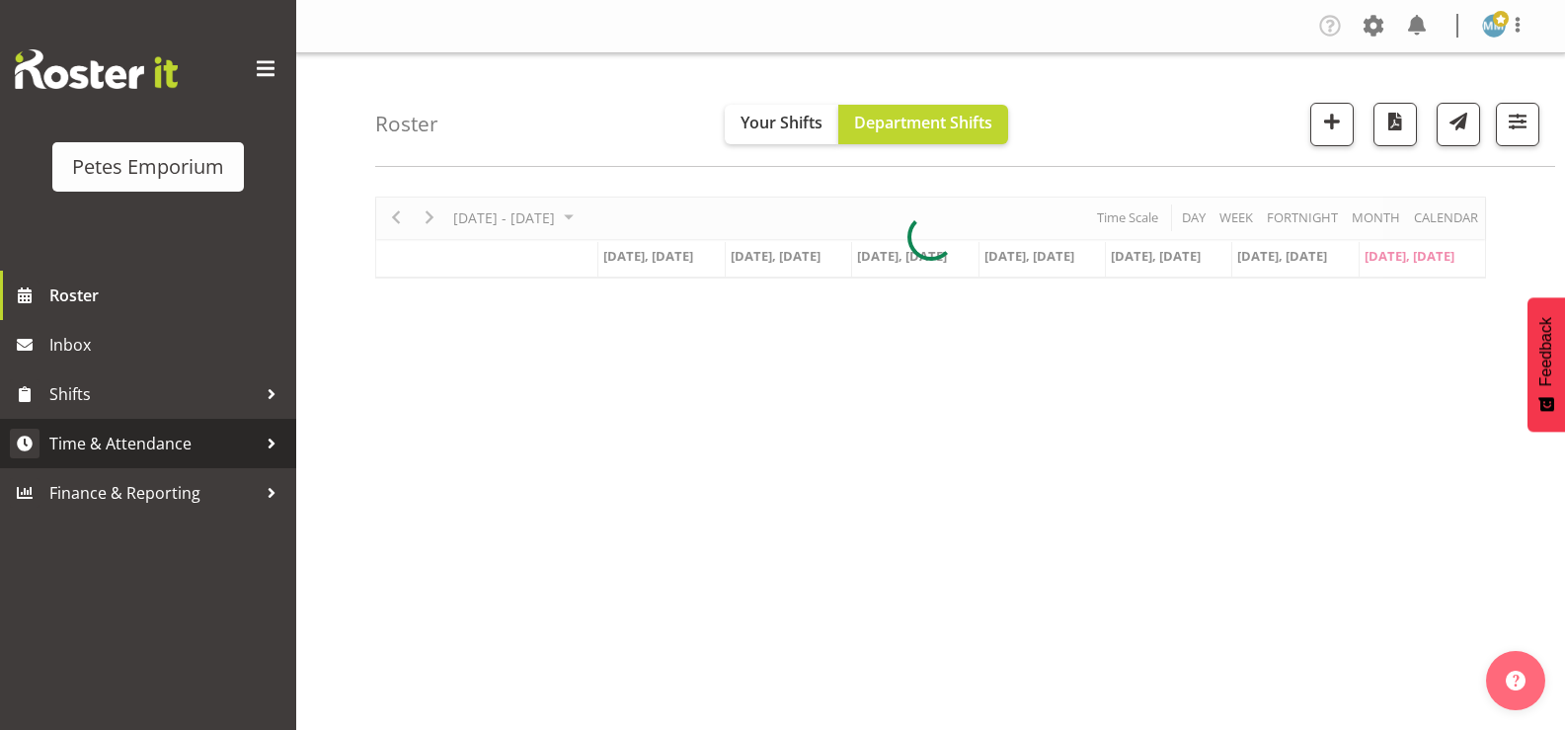
click at [180, 436] on span "Time & Attendance" at bounding box center [152, 444] width 207 height 30
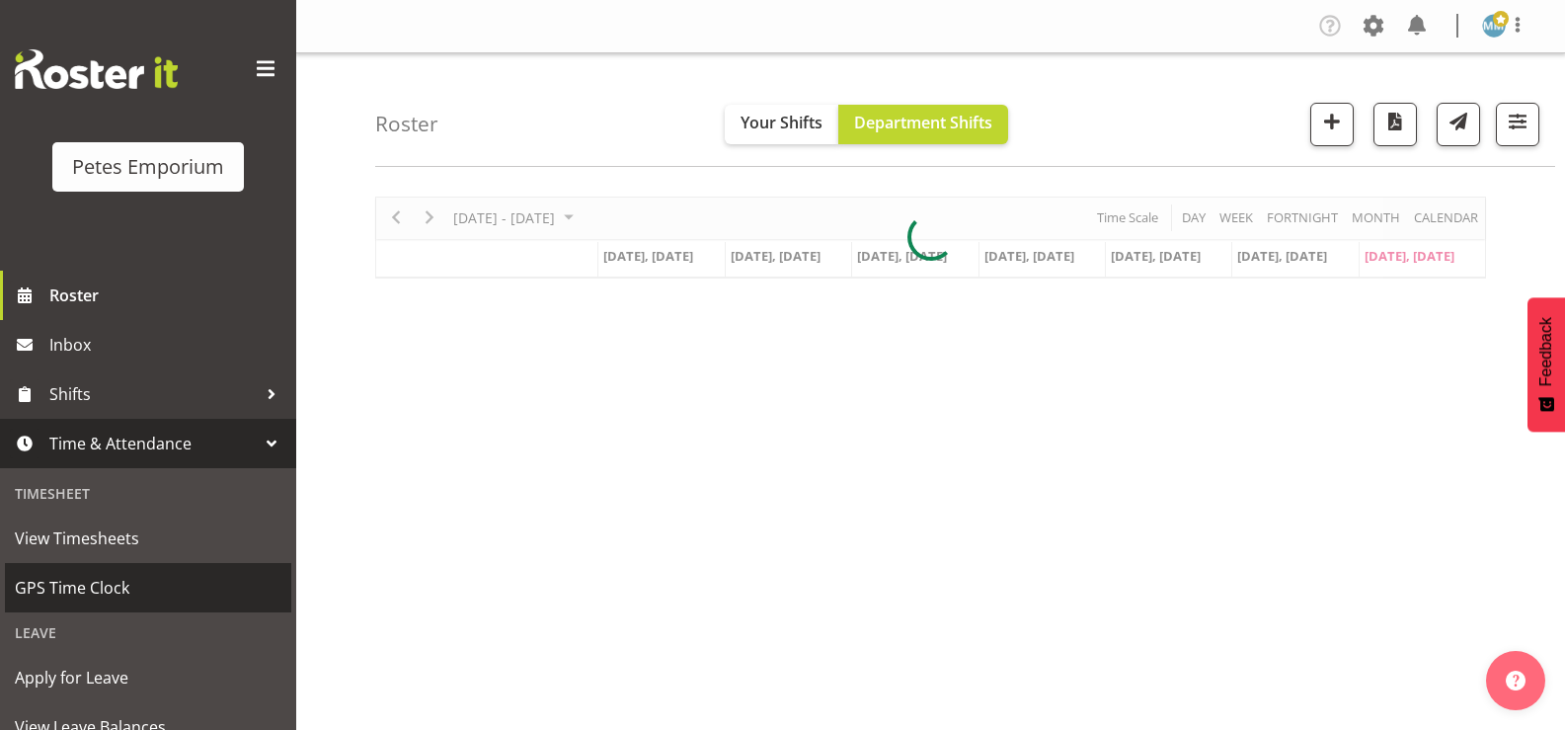
click at [106, 583] on span "GPS Time Clock" at bounding box center [148, 588] width 267 height 30
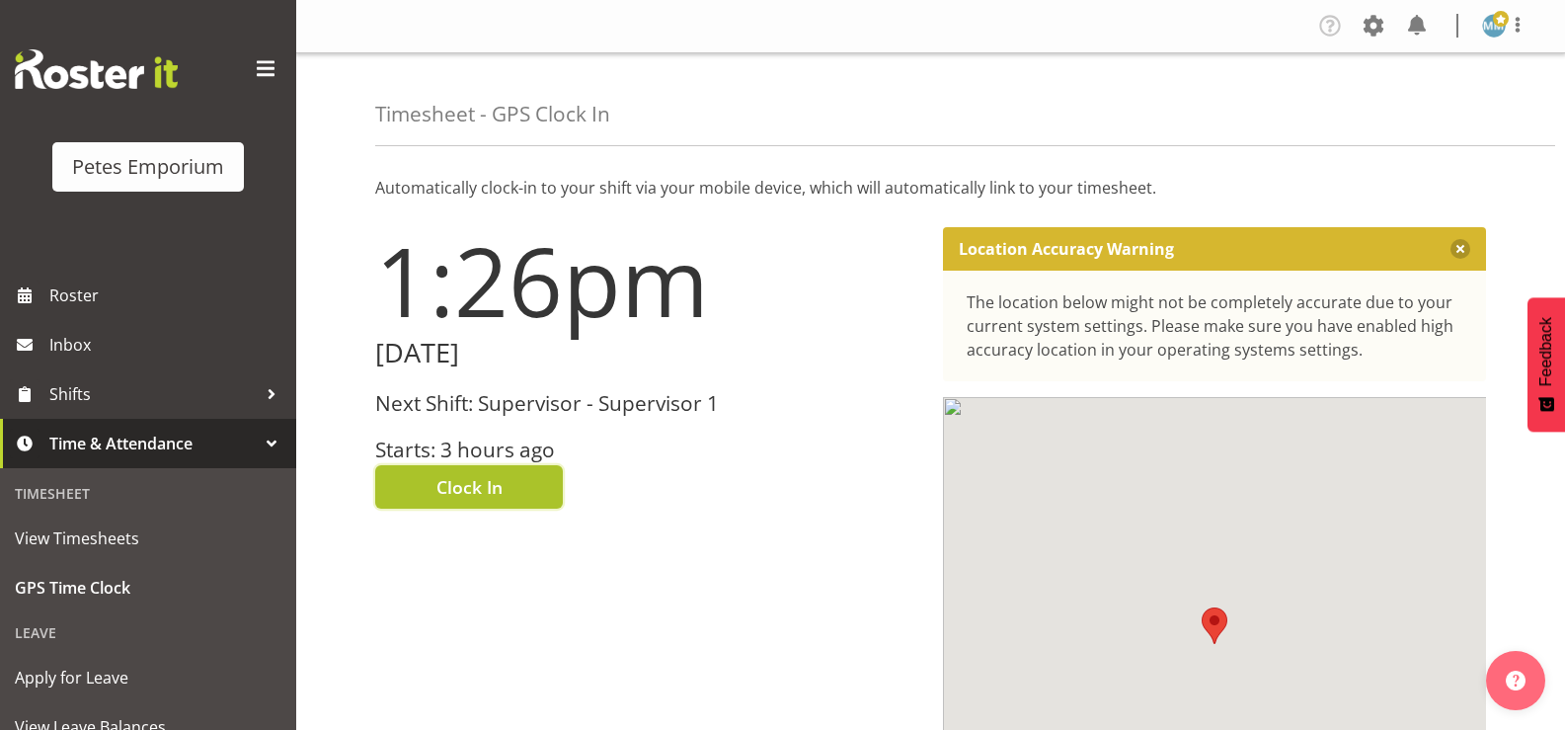
click at [485, 489] on span "Clock In" at bounding box center [470, 487] width 66 height 26
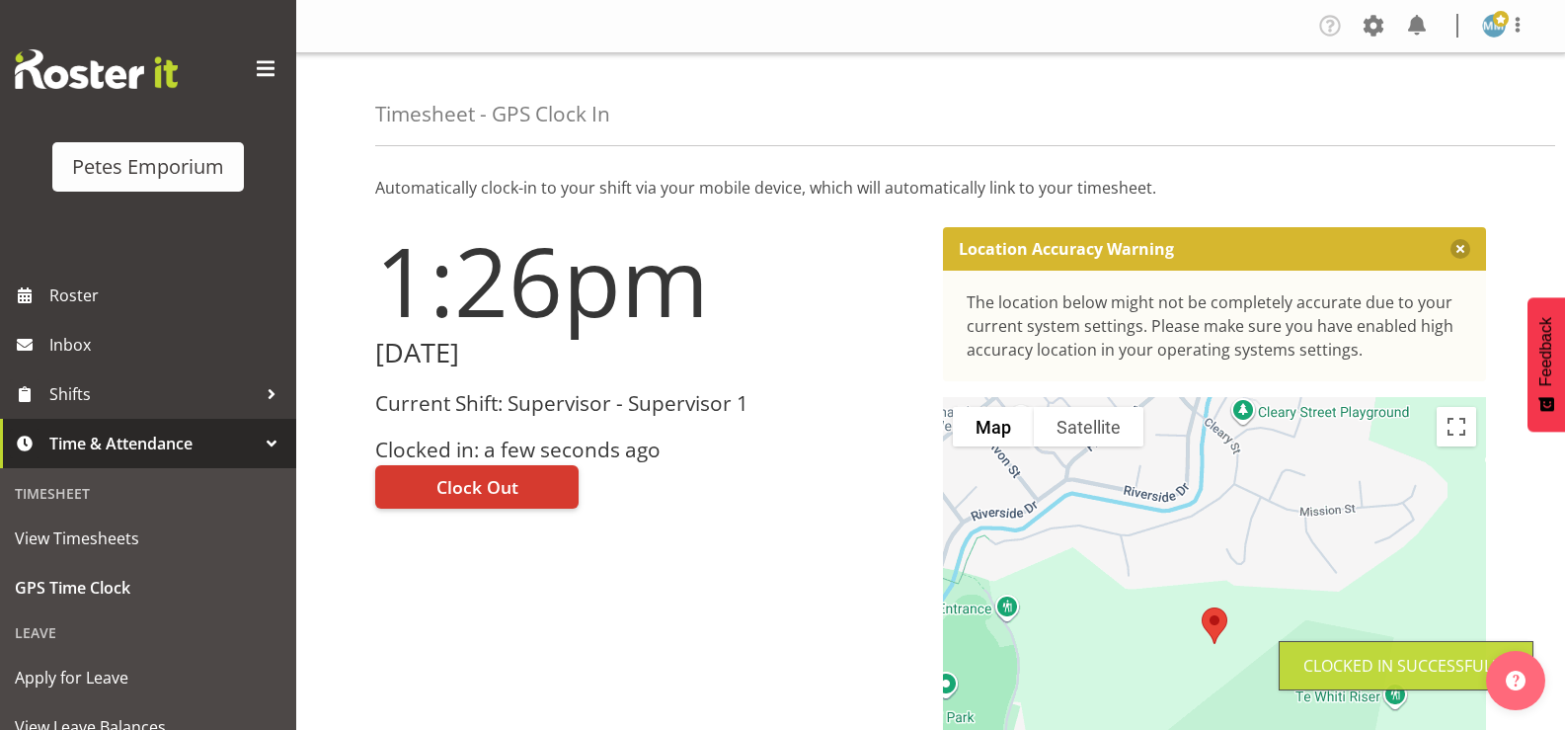
click at [1494, 36] on img at bounding box center [1494, 26] width 24 height 24
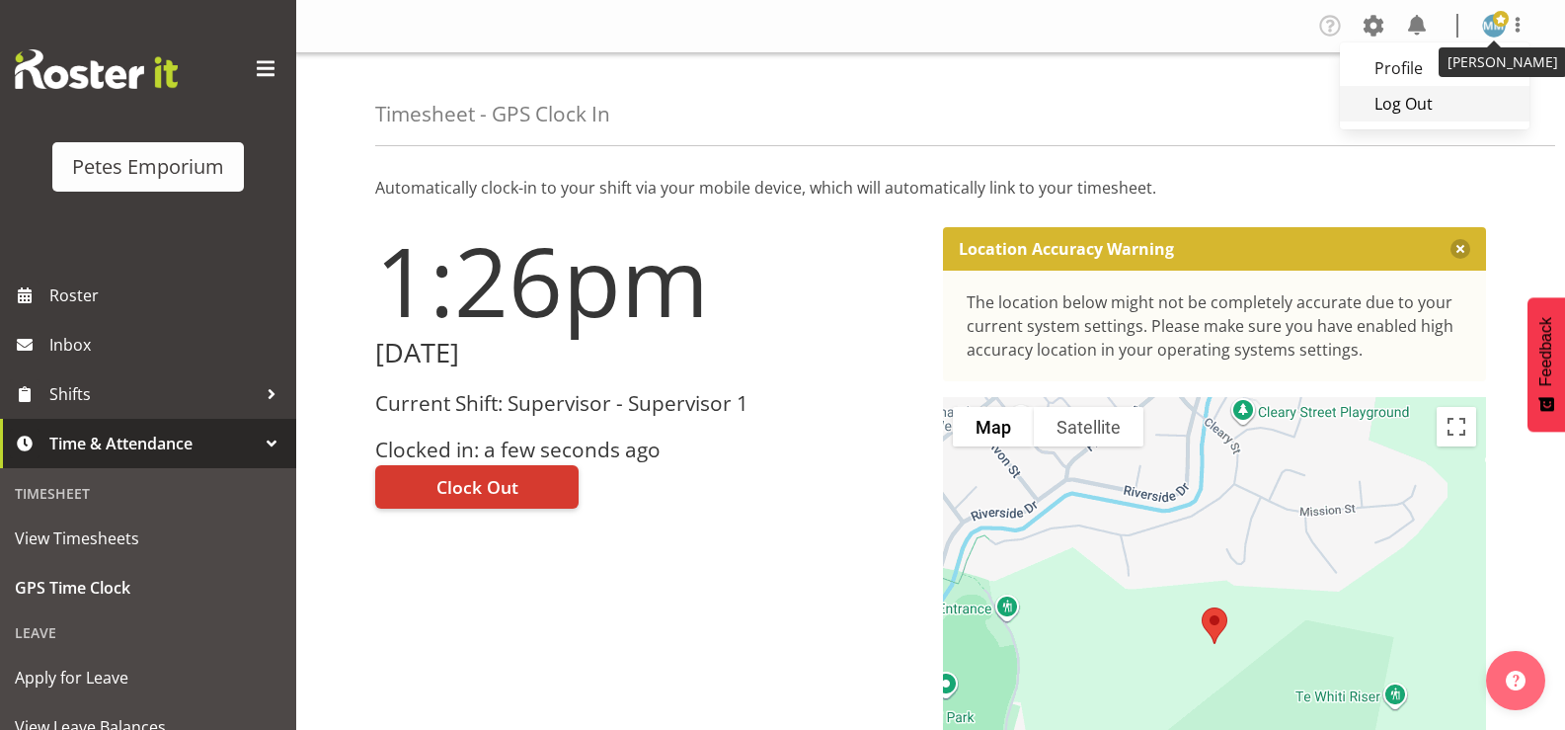
click at [1413, 107] on link "Log Out" at bounding box center [1435, 104] width 190 height 36
